Goal: Find specific page/section: Find specific page/section

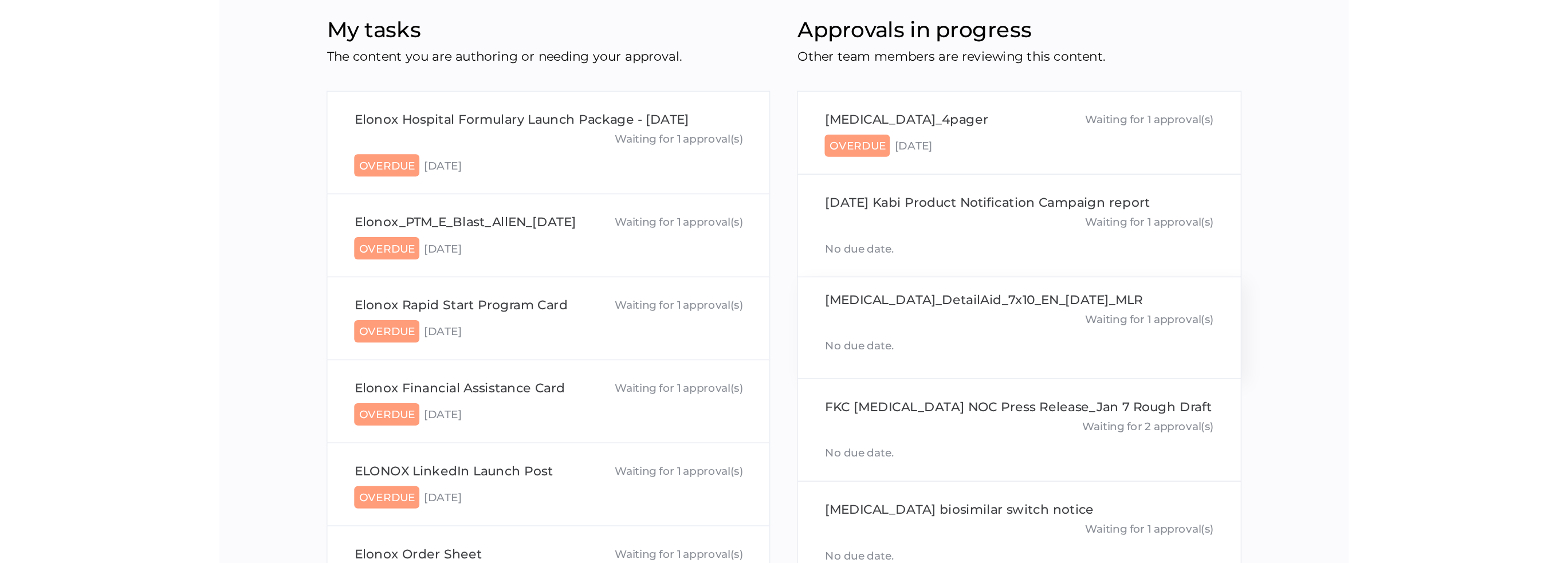
scroll to position [55, 0]
